Goal: Navigation & Orientation: Find specific page/section

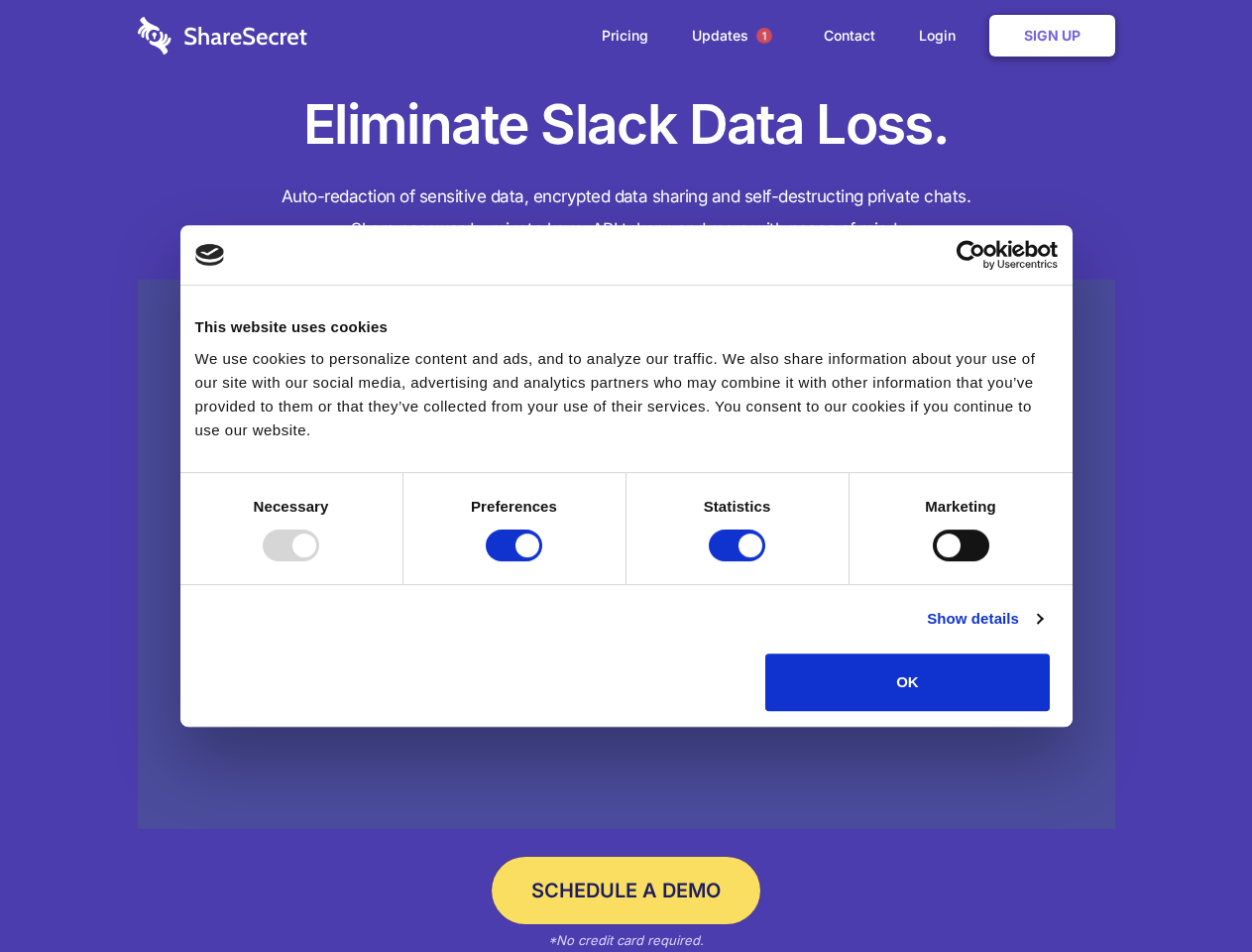
click at [320, 561] on div at bounding box center [291, 545] width 57 height 32
click at [542, 561] on input "Preferences" at bounding box center [513, 545] width 57 height 32
checkbox input "false"
click at [740, 561] on input "Statistics" at bounding box center [737, 545] width 57 height 32
checkbox input "false"
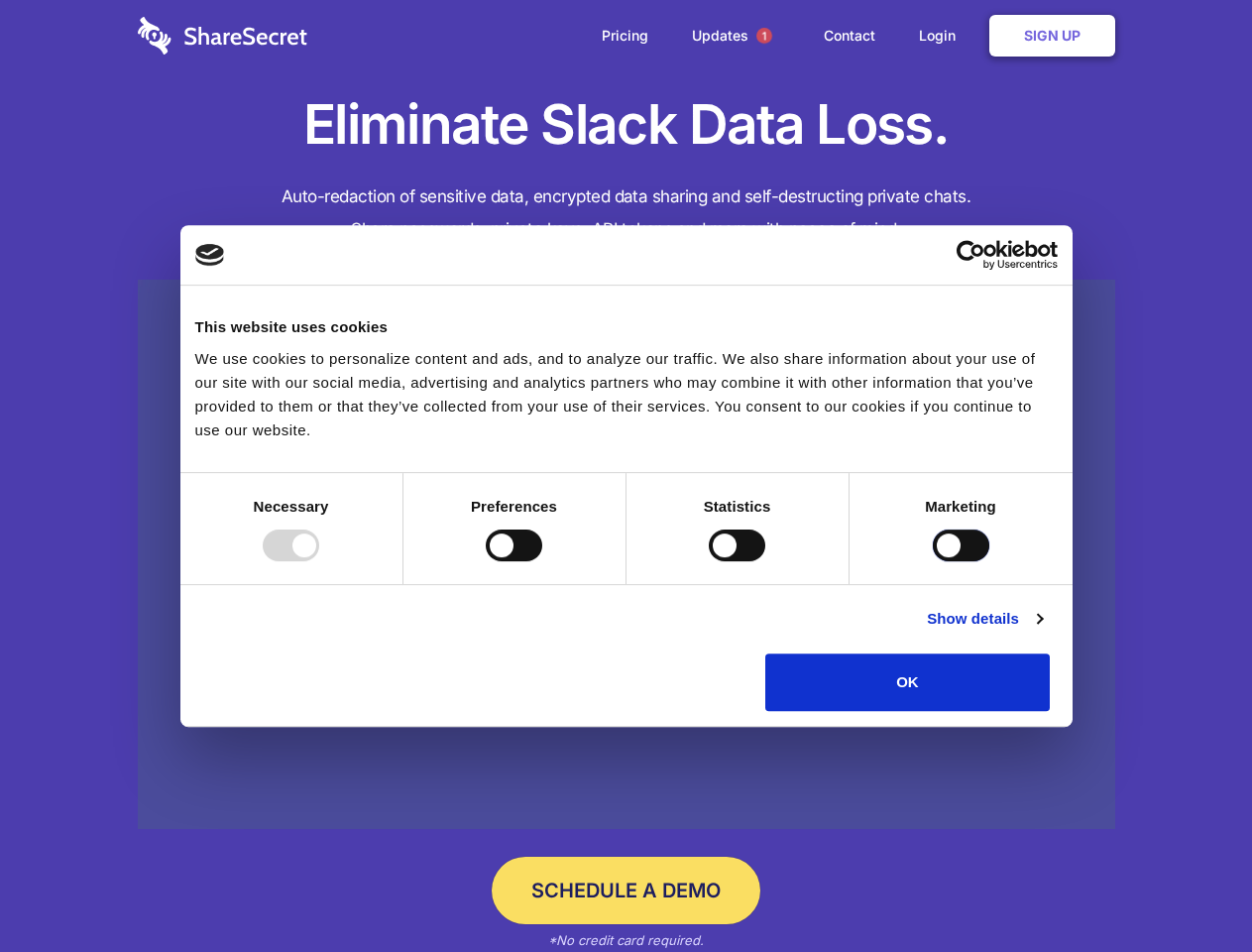
click at [933, 561] on input "Marketing" at bounding box center [961, 545] width 57 height 32
checkbox input "true"
click at [1043, 630] on link "Show details" at bounding box center [985, 618] width 115 height 24
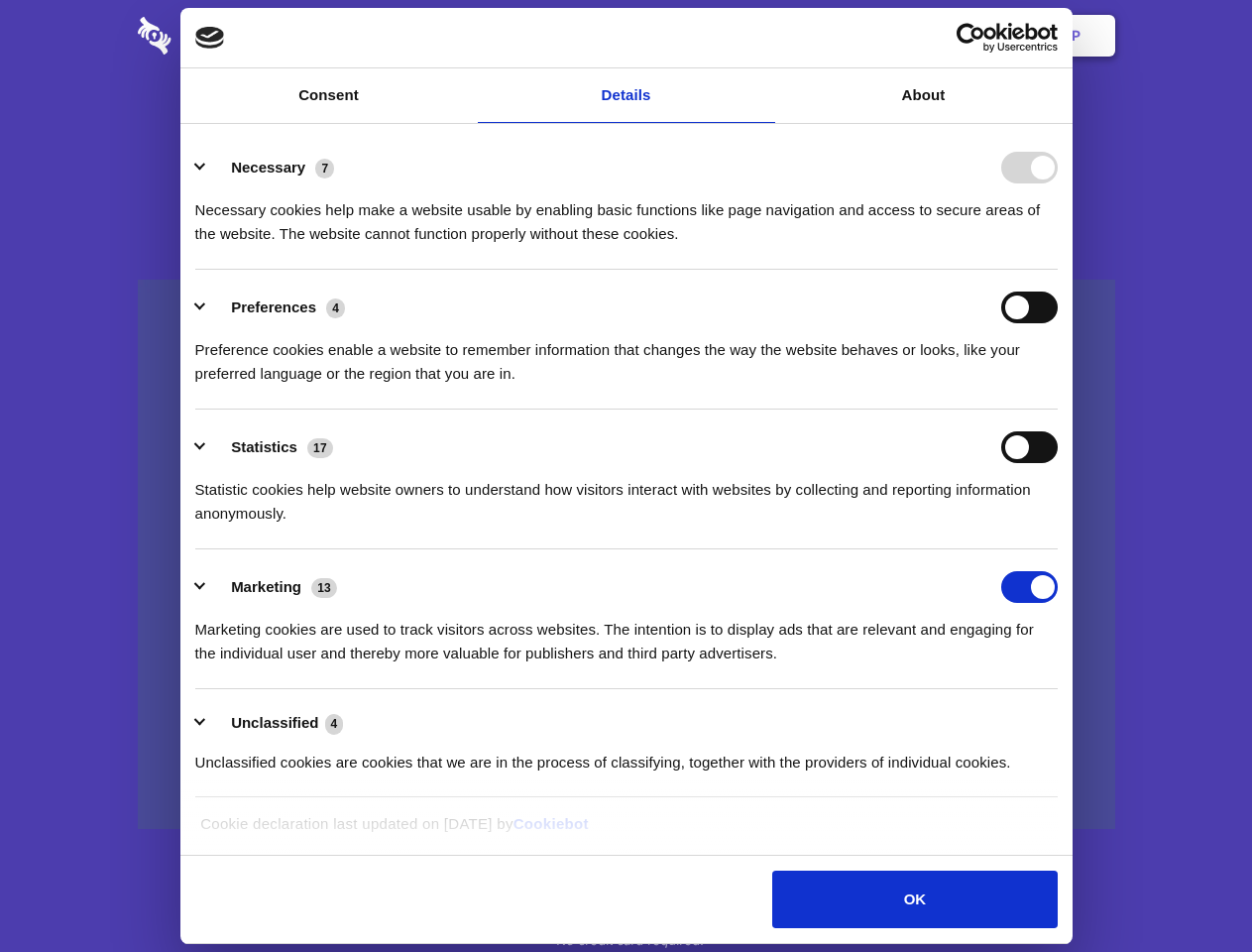
click at [1057, 246] on div "Necessary cookies help make a website usable by enabling basic functions like p…" at bounding box center [626, 214] width 863 height 63
click at [764, 36] on span "1" at bounding box center [765, 36] width 16 height 16
